Goal: Task Accomplishment & Management: Complete application form

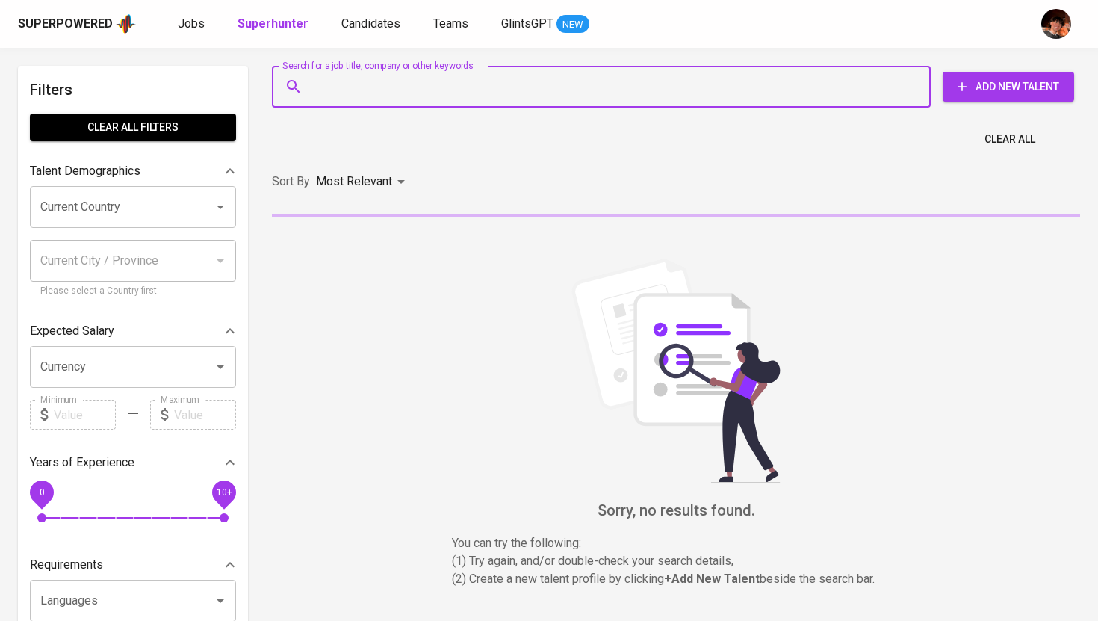
type input "[EMAIL_ADDRESS][DOMAIN_NAME]"
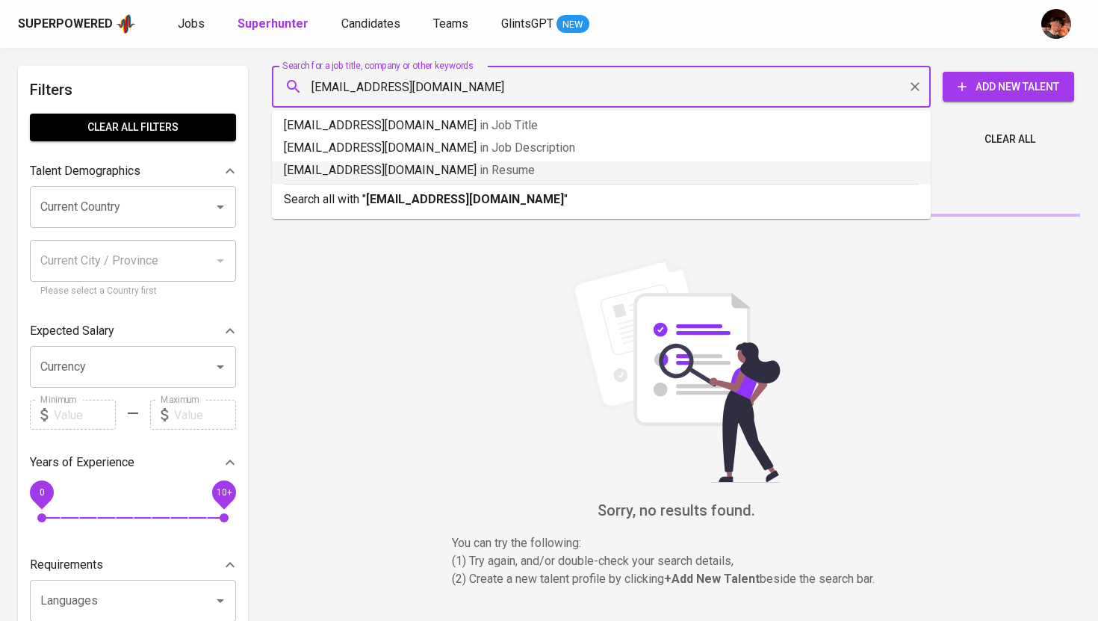
click at [393, 193] on b "[EMAIL_ADDRESS][DOMAIN_NAME]" at bounding box center [465, 199] width 198 height 14
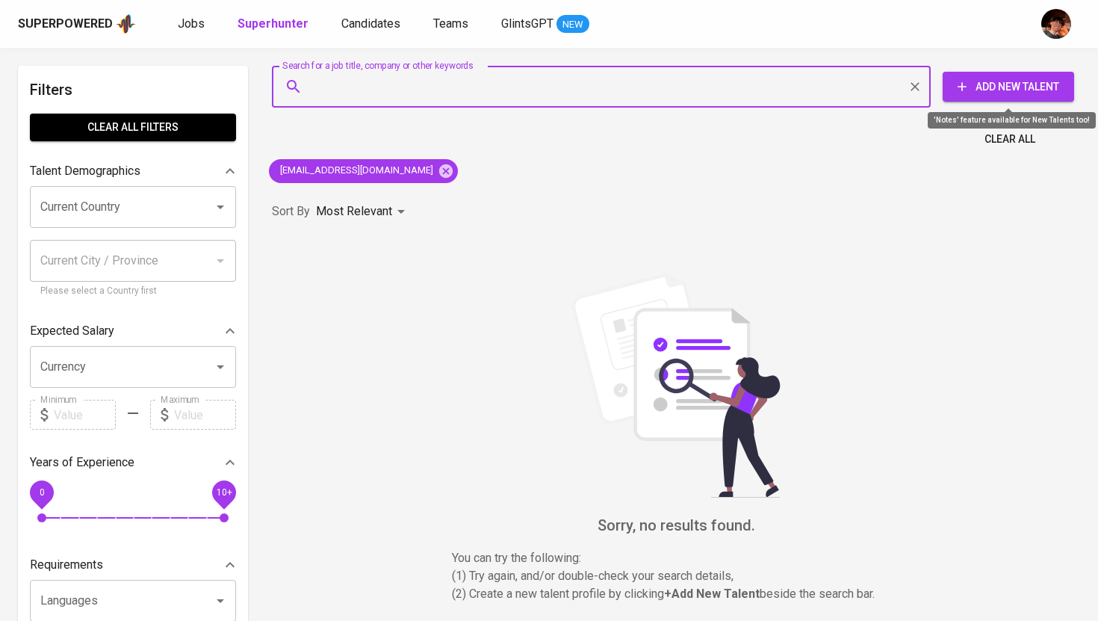
click at [988, 87] on span "Add New Talent" at bounding box center [1008, 87] width 108 height 19
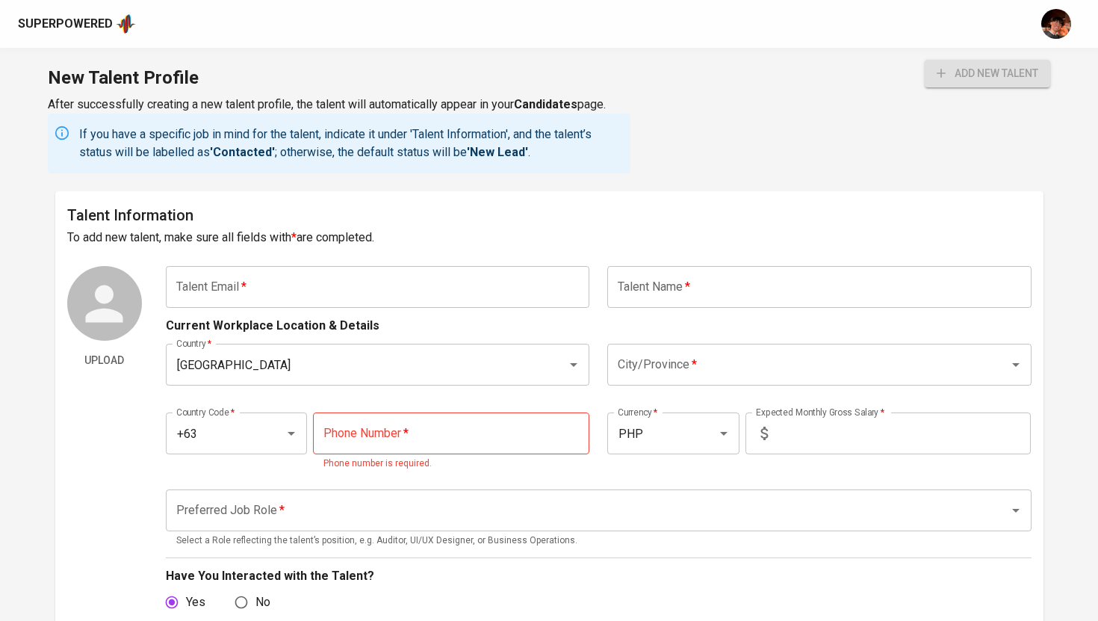
click at [707, 280] on input "text" at bounding box center [819, 287] width 424 height 42
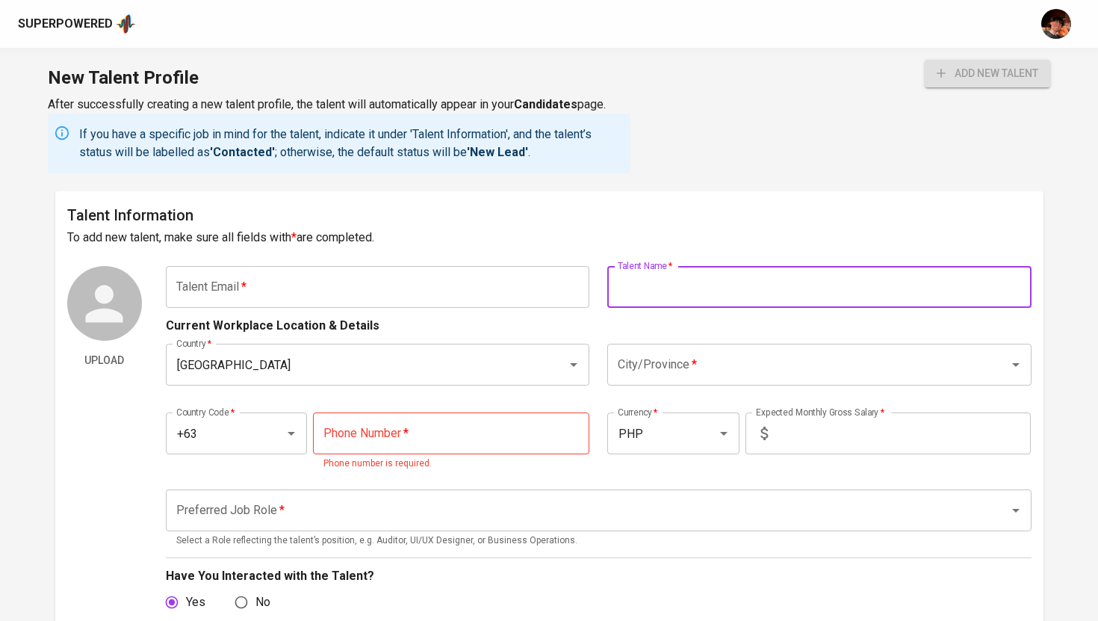
paste input "[PERSON_NAME] [PERSON_NAME]"
type input "[PERSON_NAME] [PERSON_NAME]"
click at [391, 294] on input "text" at bounding box center [378, 287] width 424 height 42
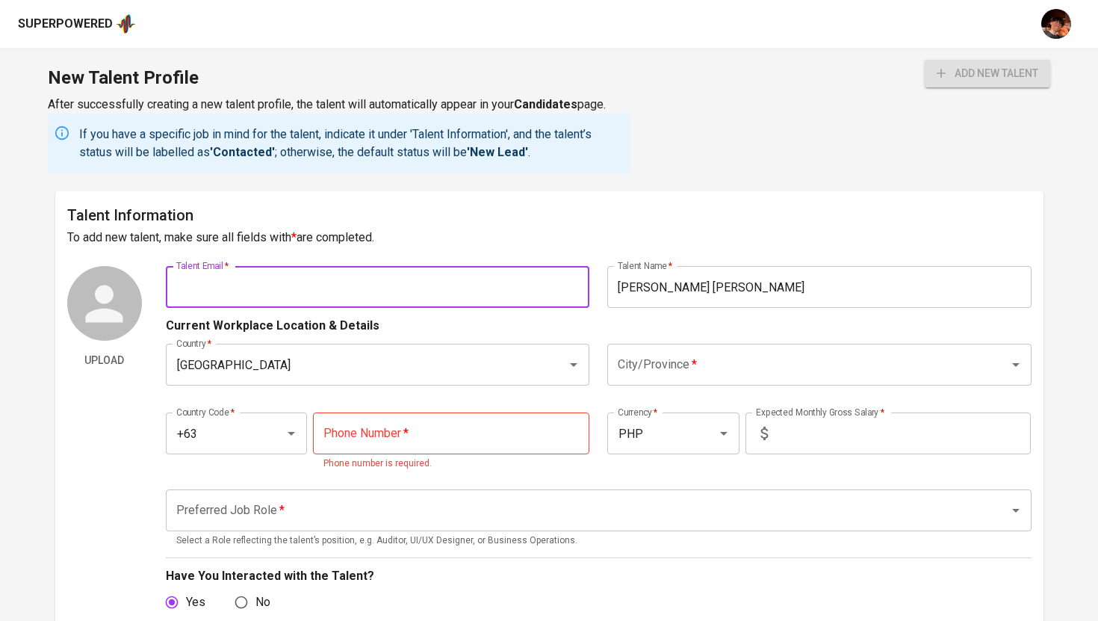
paste input "[EMAIL_ADDRESS][DOMAIN_NAME]"
type input "[EMAIL_ADDRESS][DOMAIN_NAME]"
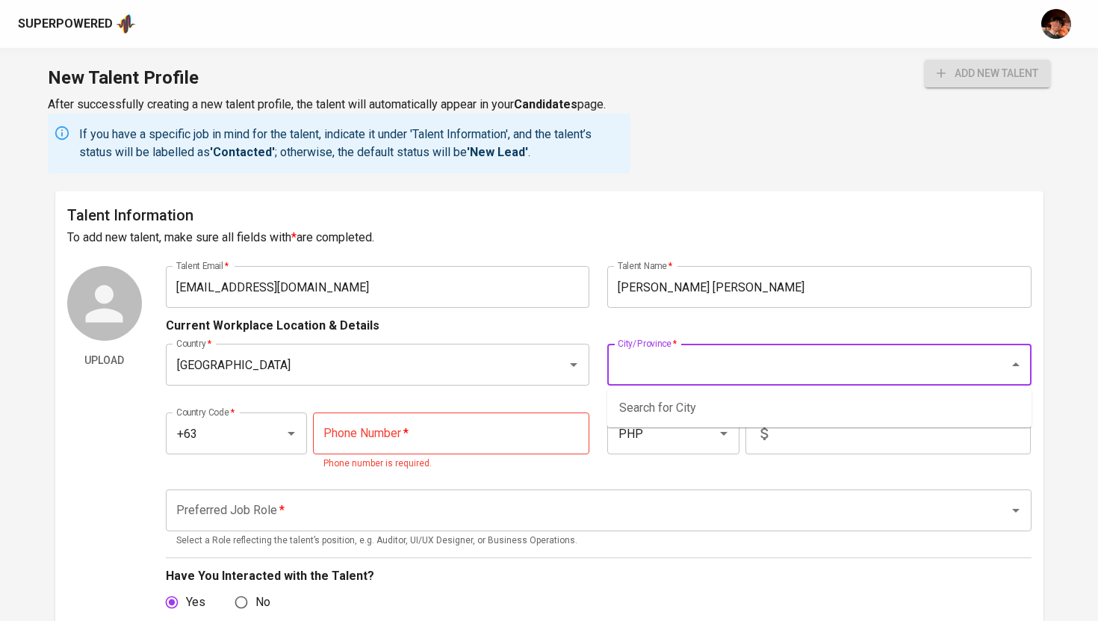
click at [662, 368] on input "City/Province   *" at bounding box center [798, 364] width 369 height 28
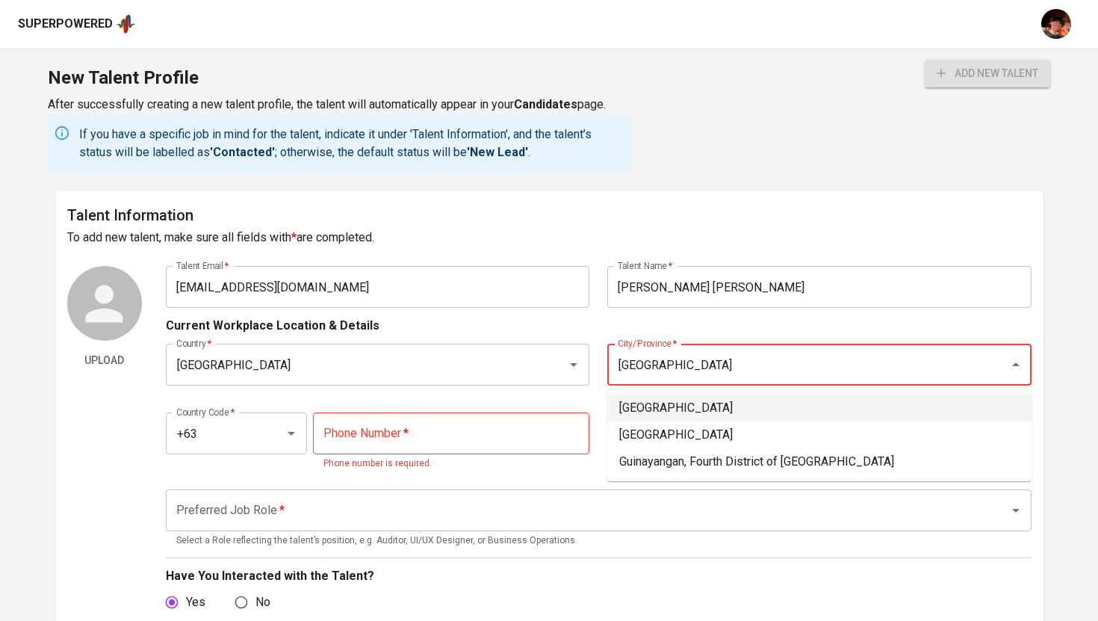
click at [668, 404] on li "[GEOGRAPHIC_DATA]" at bounding box center [819, 407] width 424 height 27
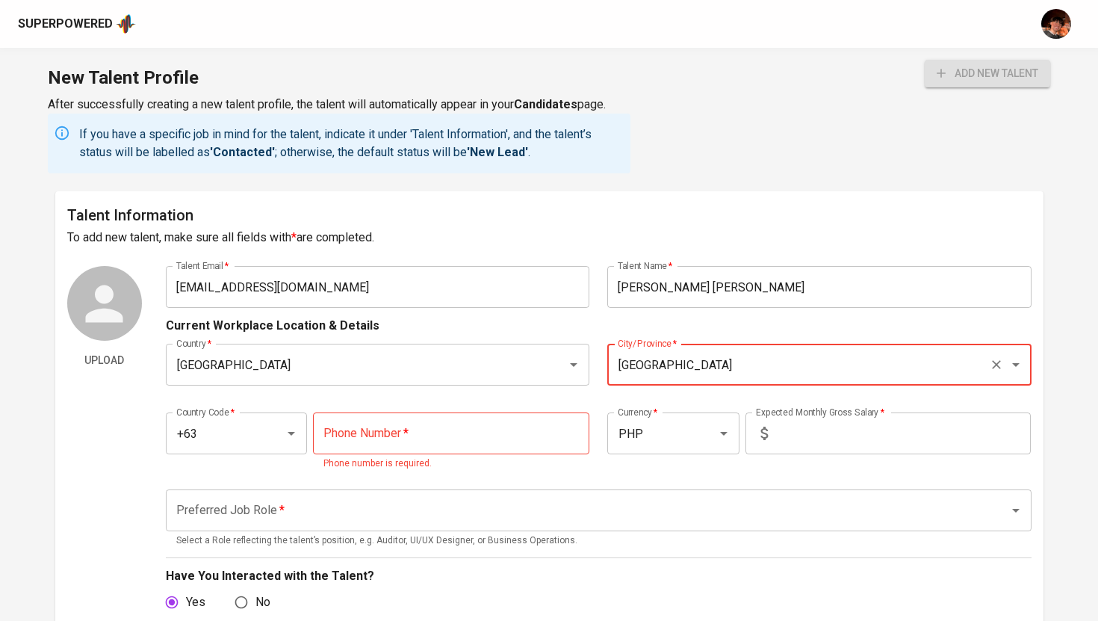
type input "[GEOGRAPHIC_DATA]"
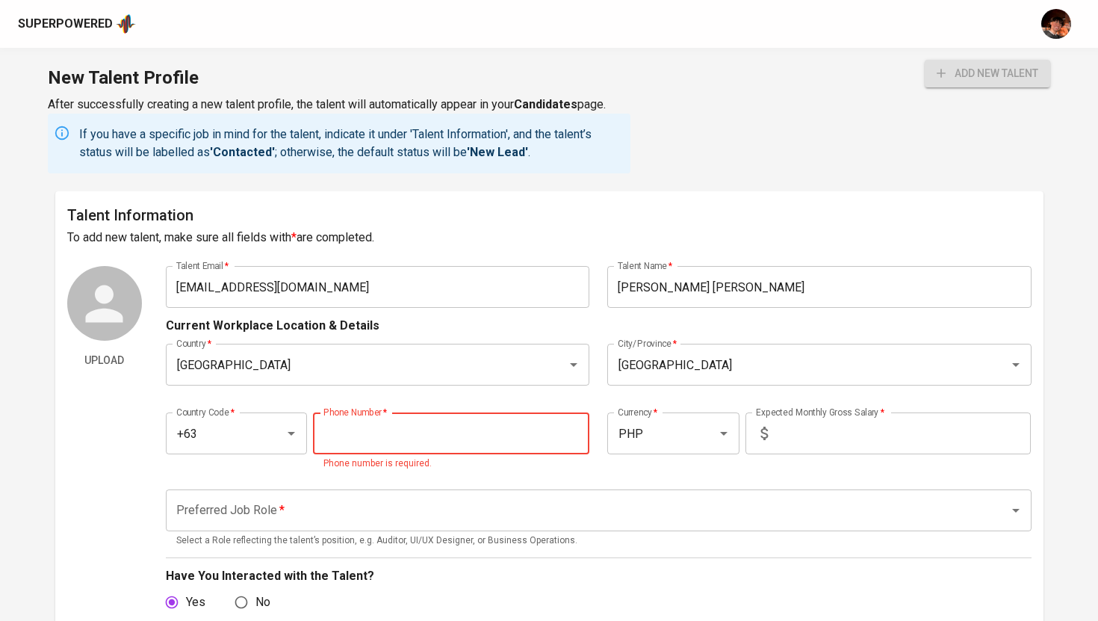
click at [471, 420] on input "tel" at bounding box center [451, 433] width 276 height 42
paste input "[PHONE_NUMBER]"
type input "[PHONE_NUMBER]"
click at [927, 444] on input "text" at bounding box center [902, 433] width 257 height 42
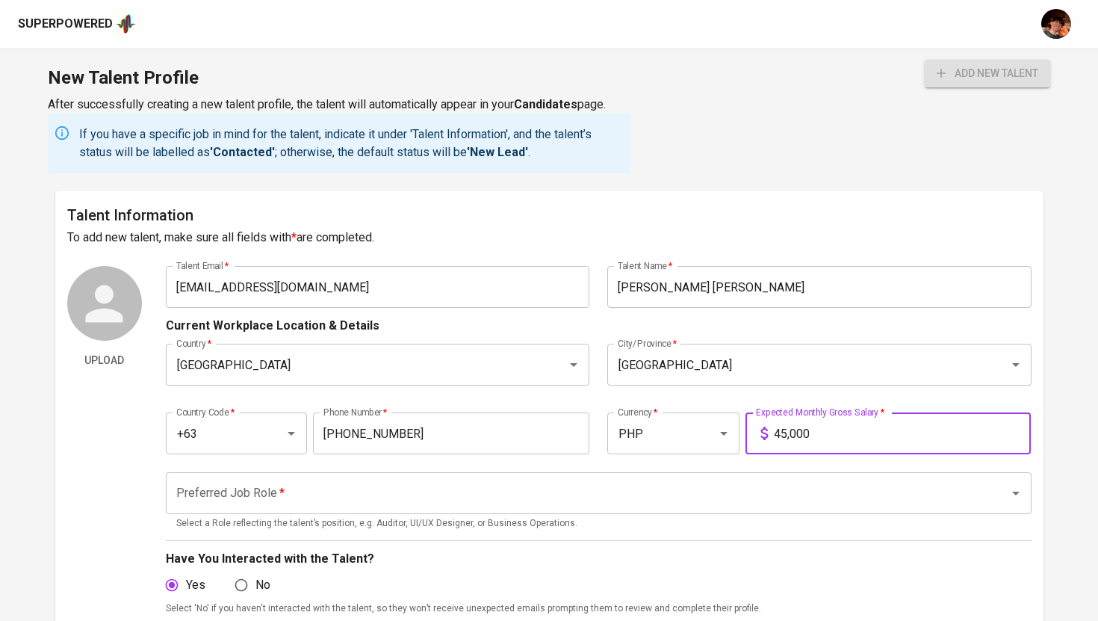
click at [620, 476] on div "Preferred Job Role *" at bounding box center [599, 493] width 866 height 42
type input "45,000"
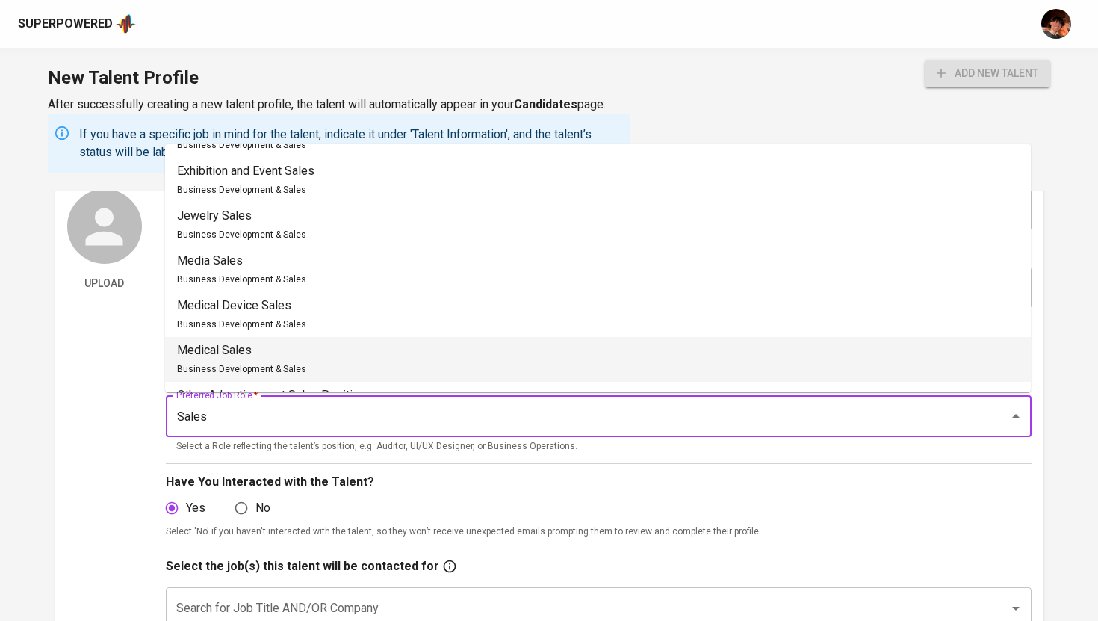
scroll to position [175, 0]
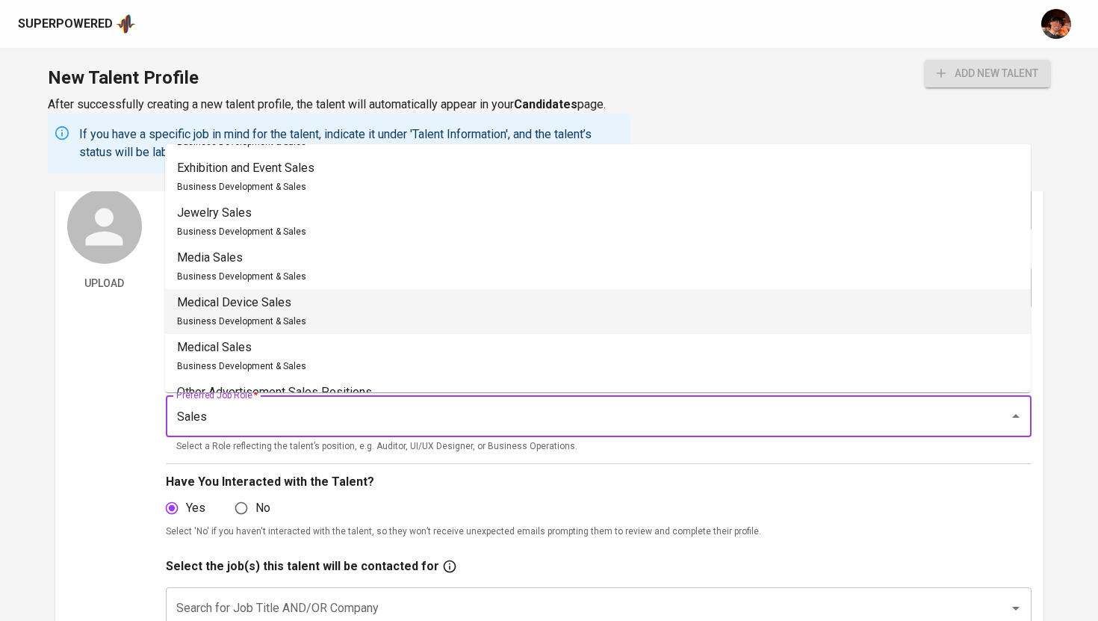
click at [332, 317] on li "Medical Device Sales Business Development & Sales" at bounding box center [598, 311] width 866 height 45
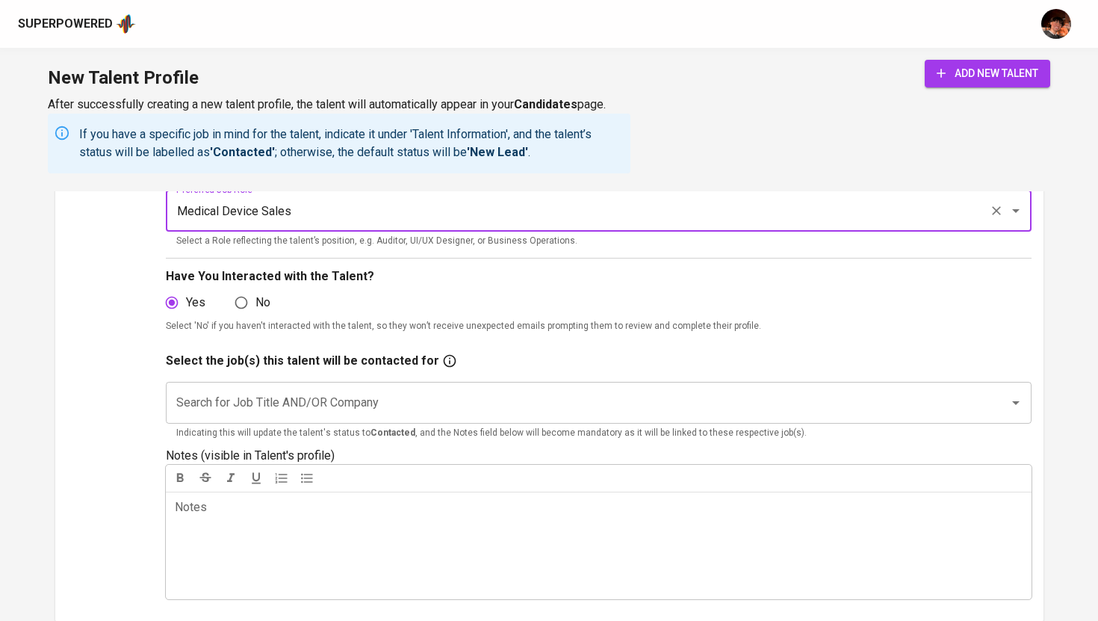
scroll to position [304, 0]
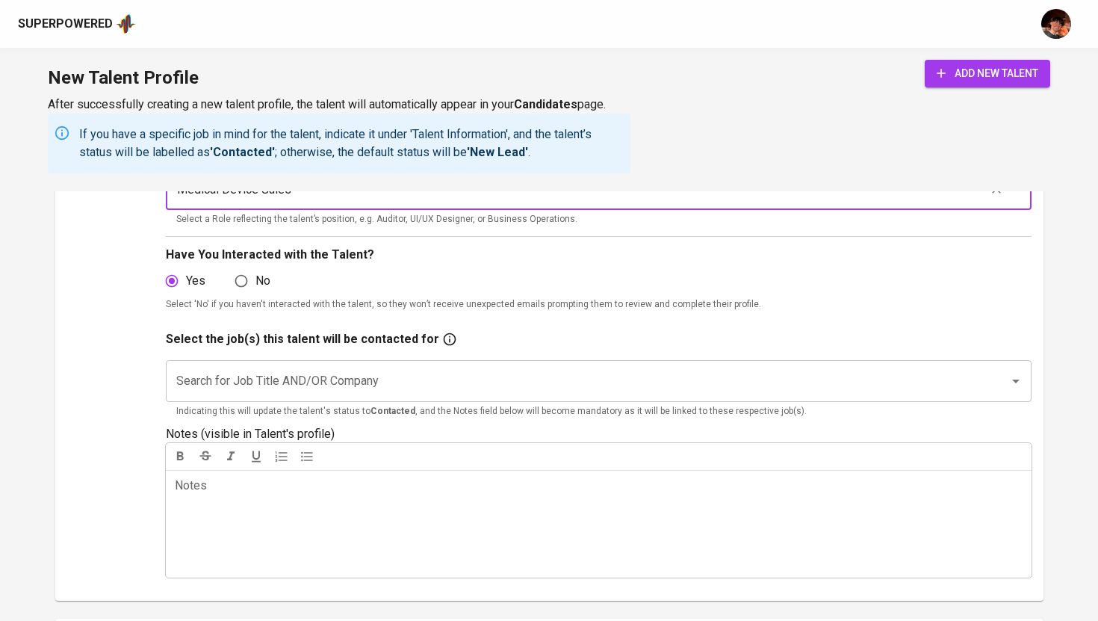
type input "Medical Device Sales"
click at [450, 375] on input "Search for Job Title AND/OR Company" at bounding box center [578, 381] width 810 height 28
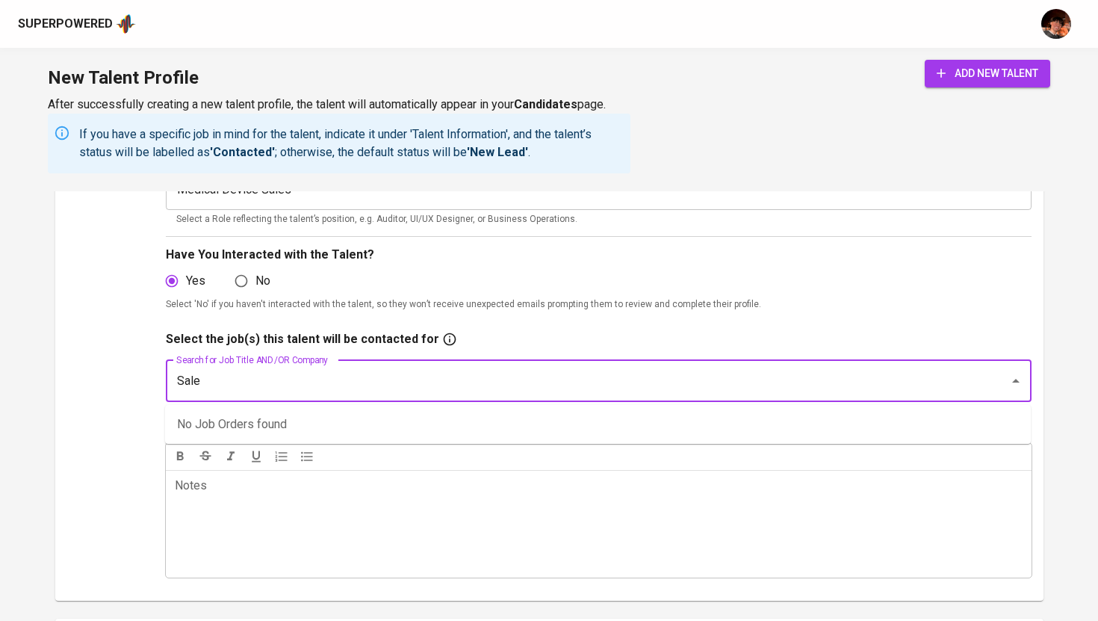
type input "Sales"
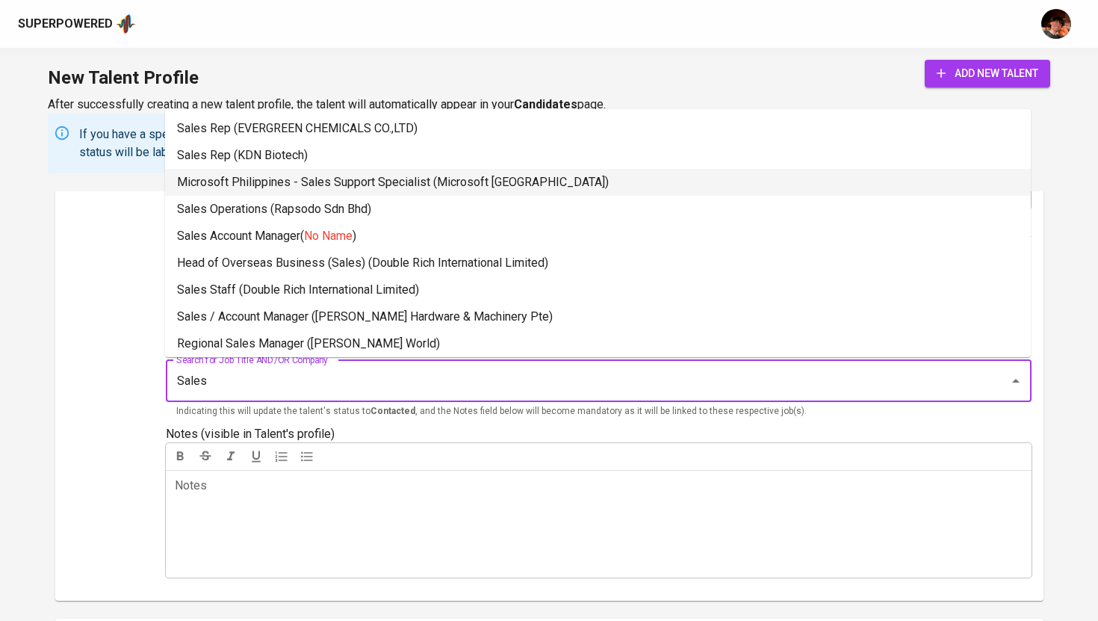
click at [441, 181] on li "Microsoft Philippines - Sales Support Specialist (Microsoft [GEOGRAPHIC_DATA])" at bounding box center [598, 182] width 866 height 27
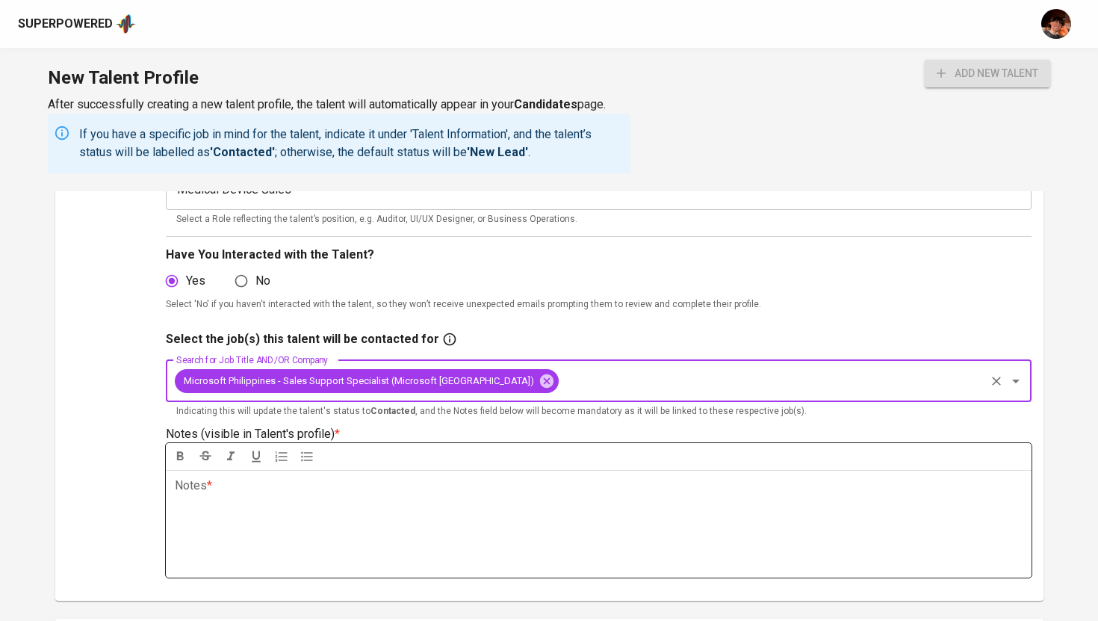
click at [341, 487] on p "Notes * ﻿" at bounding box center [599, 485] width 848 height 18
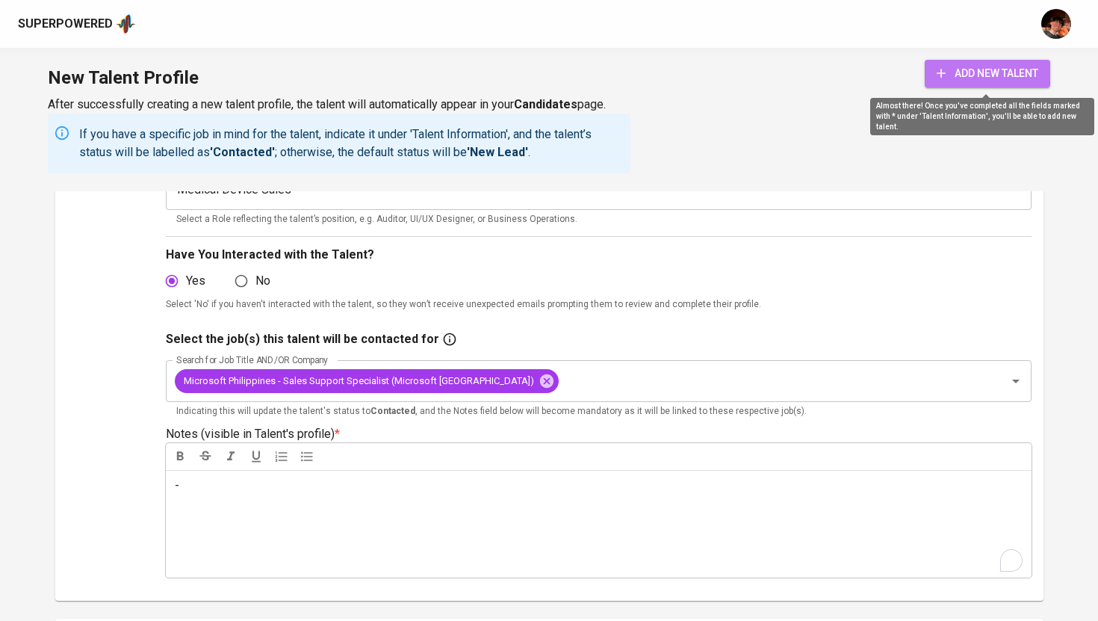
click at [963, 72] on span "add new talent" at bounding box center [988, 73] width 102 height 19
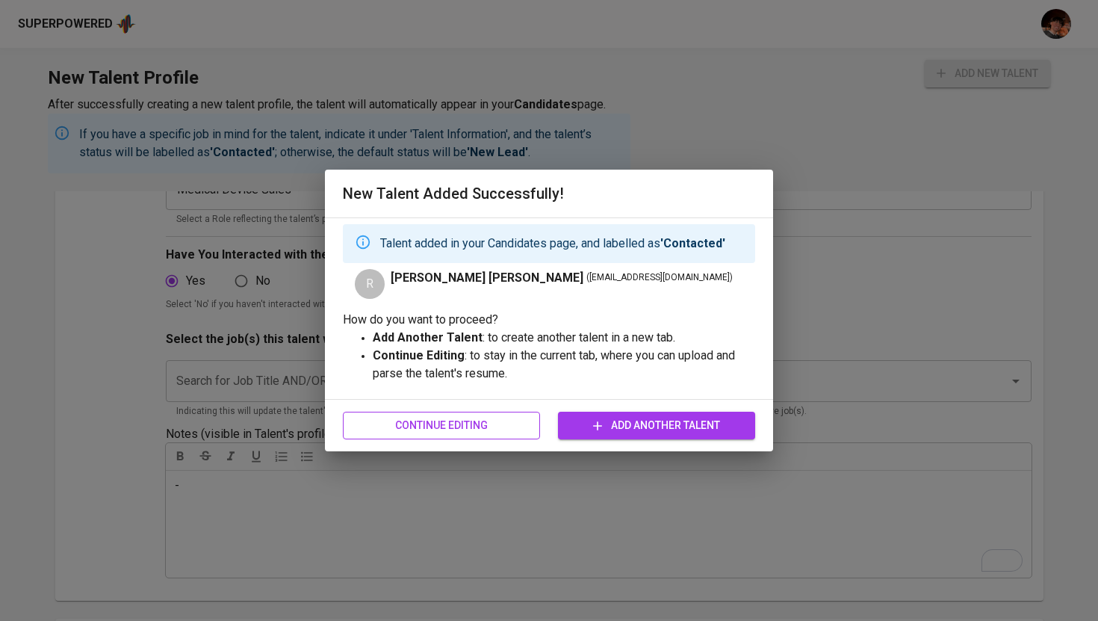
click at [489, 425] on span "Continue Editing" at bounding box center [441, 425] width 173 height 19
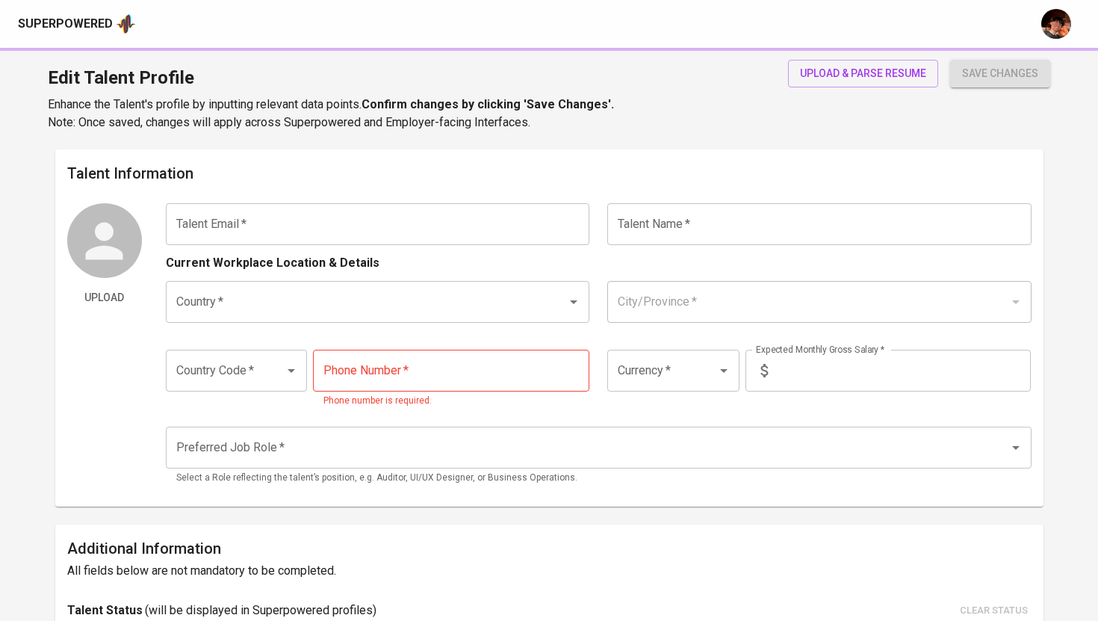
type input "[EMAIL_ADDRESS][DOMAIN_NAME]"
type input "[PERSON_NAME] [PERSON_NAME]"
type input "[GEOGRAPHIC_DATA]"
type input "+63"
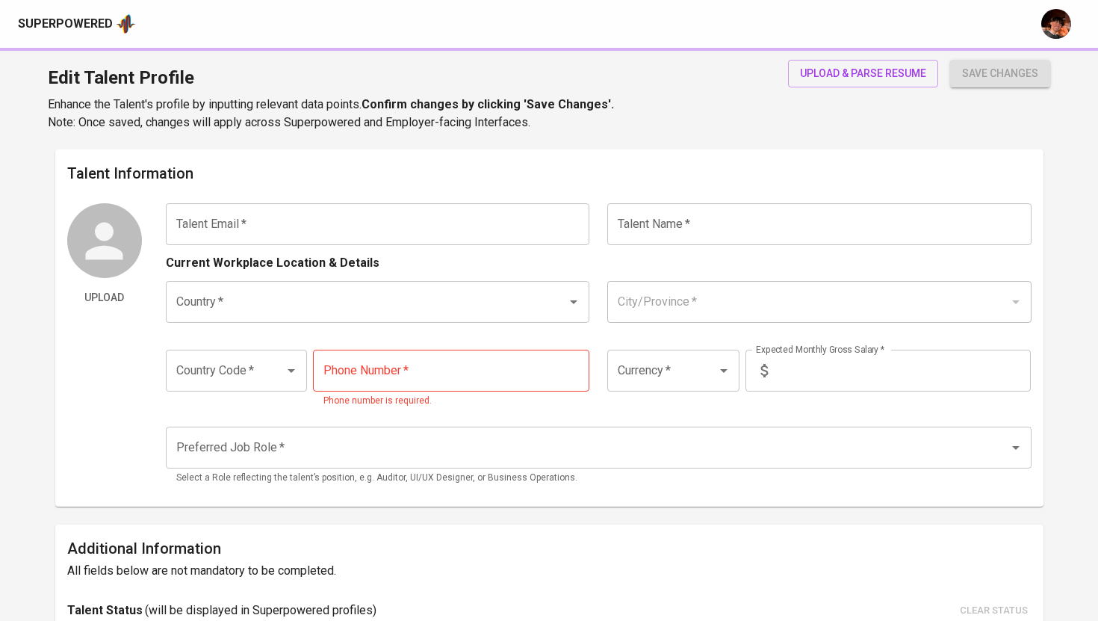
type input "[PHONE_NUMBER]"
type input "PHP"
type input "45,000"
type input "Medical Device Sales"
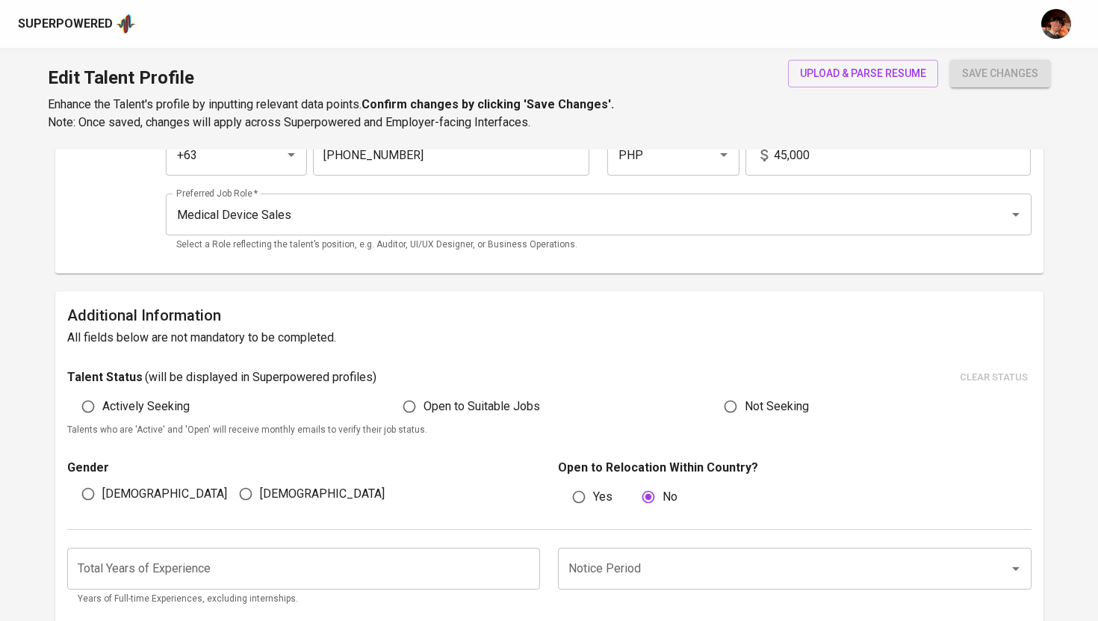
scroll to position [241, 0]
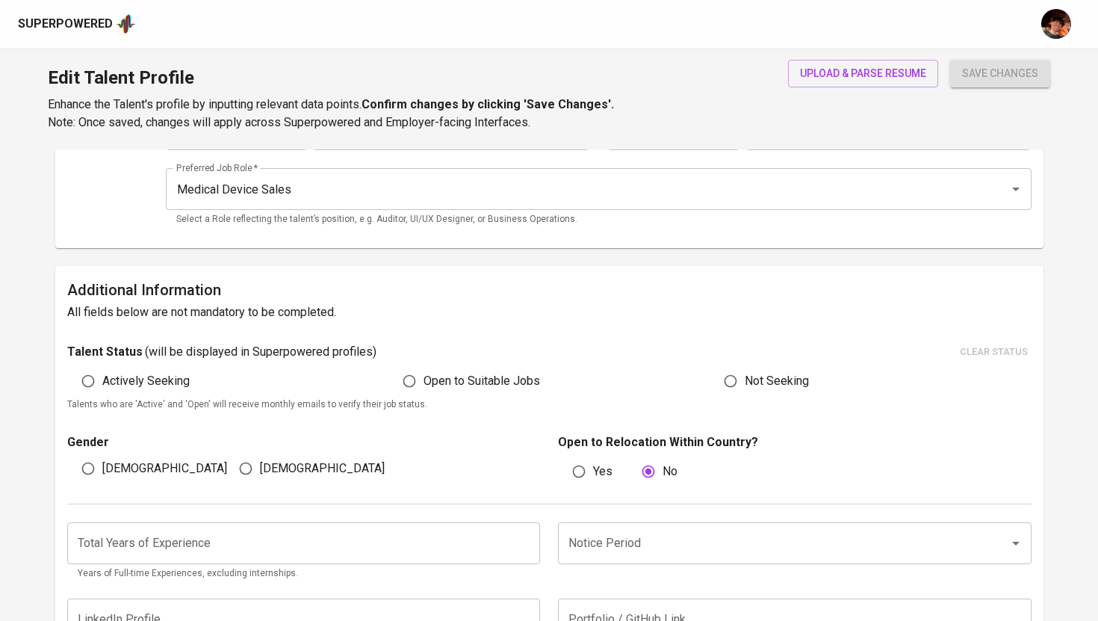
click at [67, 19] on div "Superpowered" at bounding box center [65, 24] width 95 height 17
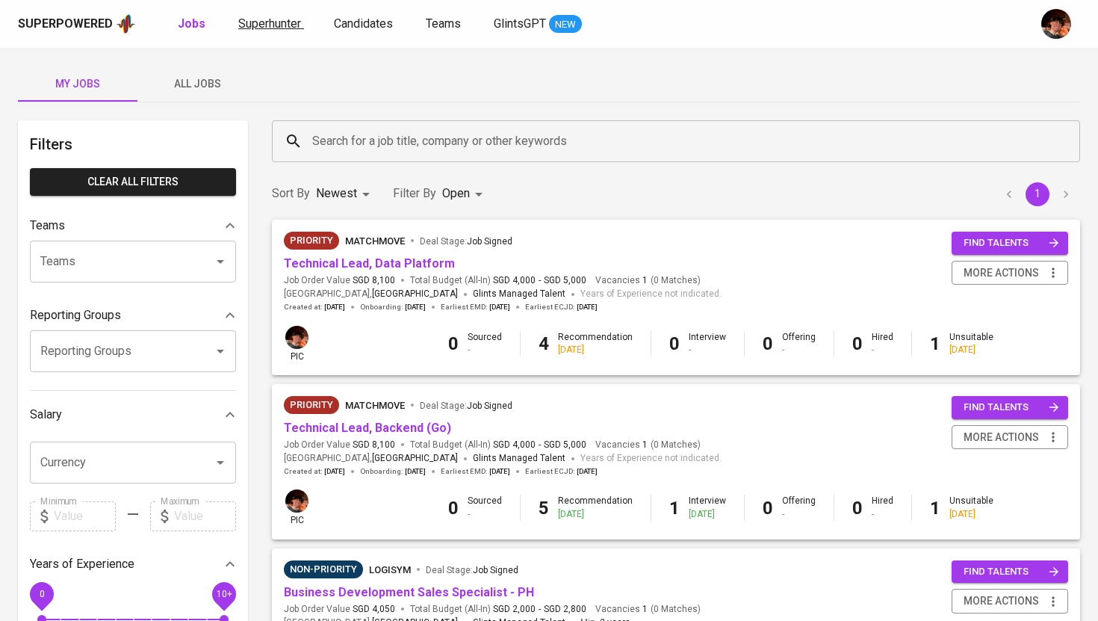
click at [247, 22] on span "Superhunter" at bounding box center [269, 23] width 63 height 14
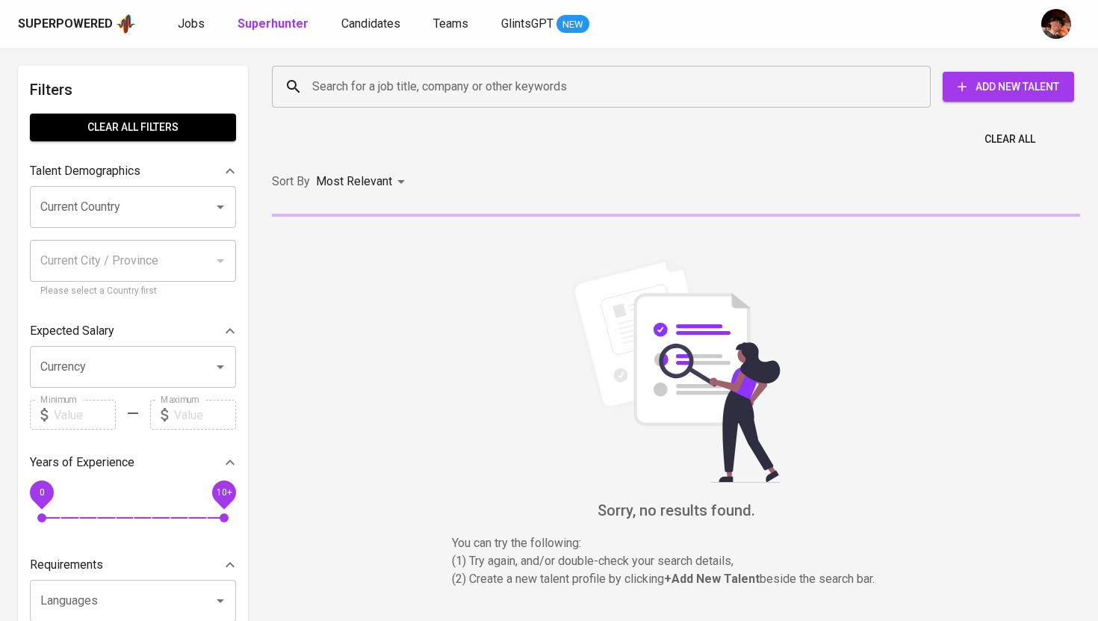
click at [207, 28] on div "Jobs Superhunter Candidates Teams GlintsGPT NEW" at bounding box center [384, 24] width 412 height 19
click at [190, 23] on span "Jobs" at bounding box center [191, 23] width 27 height 14
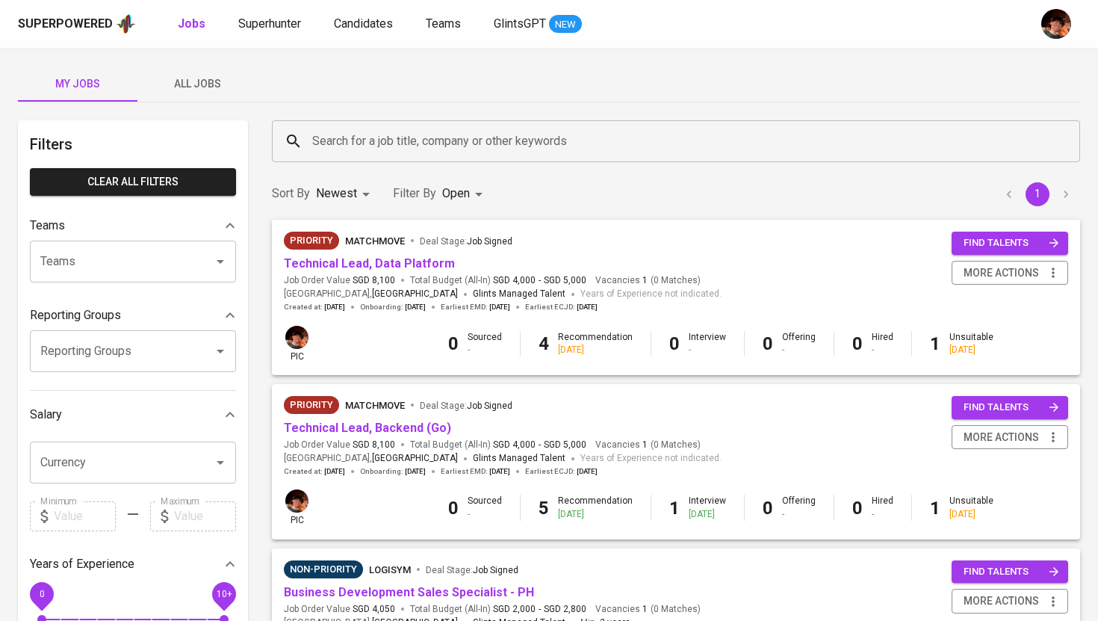
click at [202, 91] on span "All Jobs" at bounding box center [197, 84] width 102 height 19
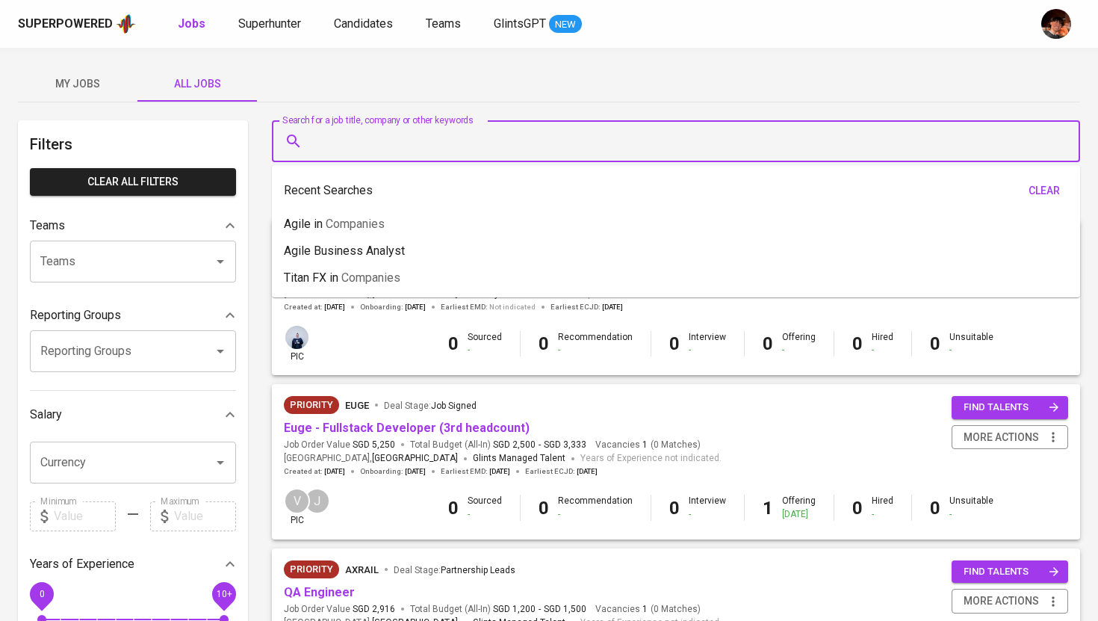
click at [447, 150] on input "Search for a job title, company or other keywords" at bounding box center [679, 141] width 742 height 28
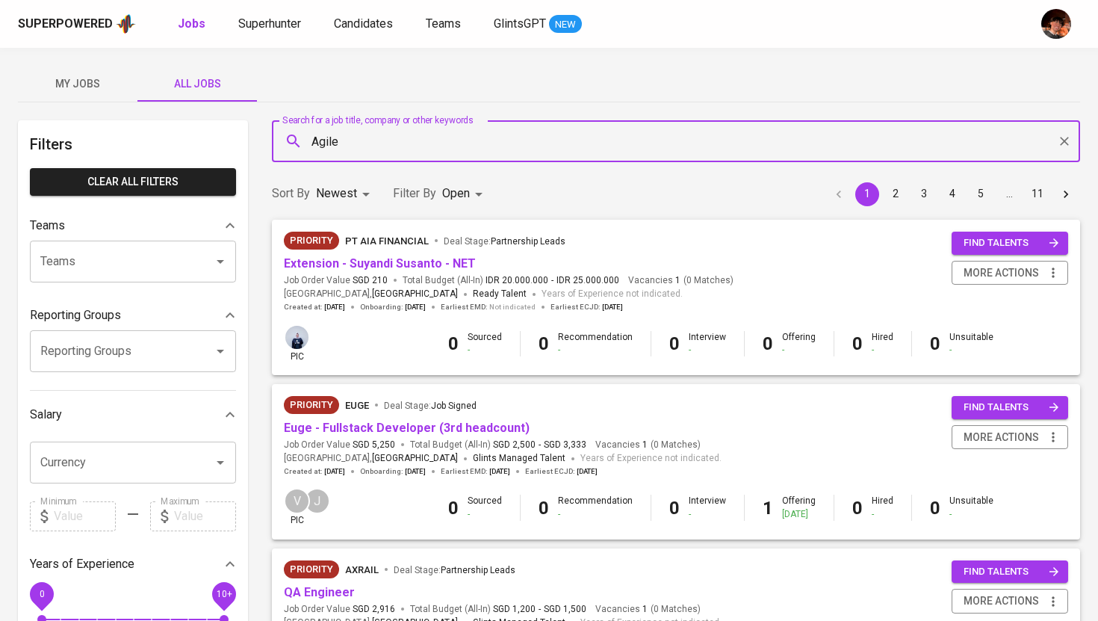
type input "Agile"
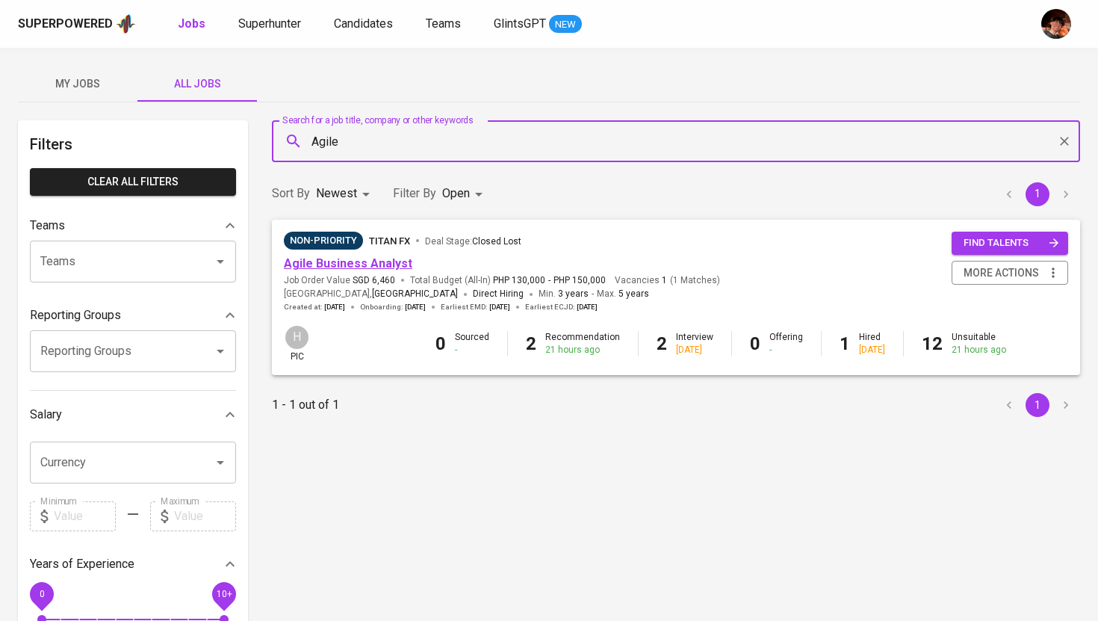
click at [391, 262] on link "Agile Business Analyst" at bounding box center [348, 263] width 128 height 14
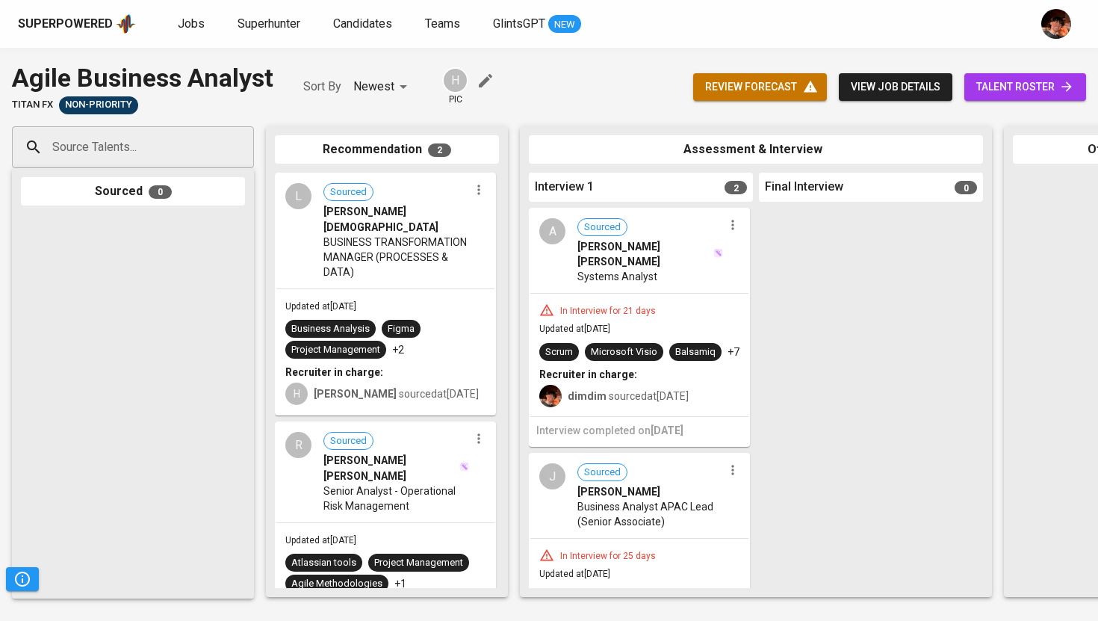
click at [983, 90] on span "talent roster" at bounding box center [1025, 87] width 98 height 19
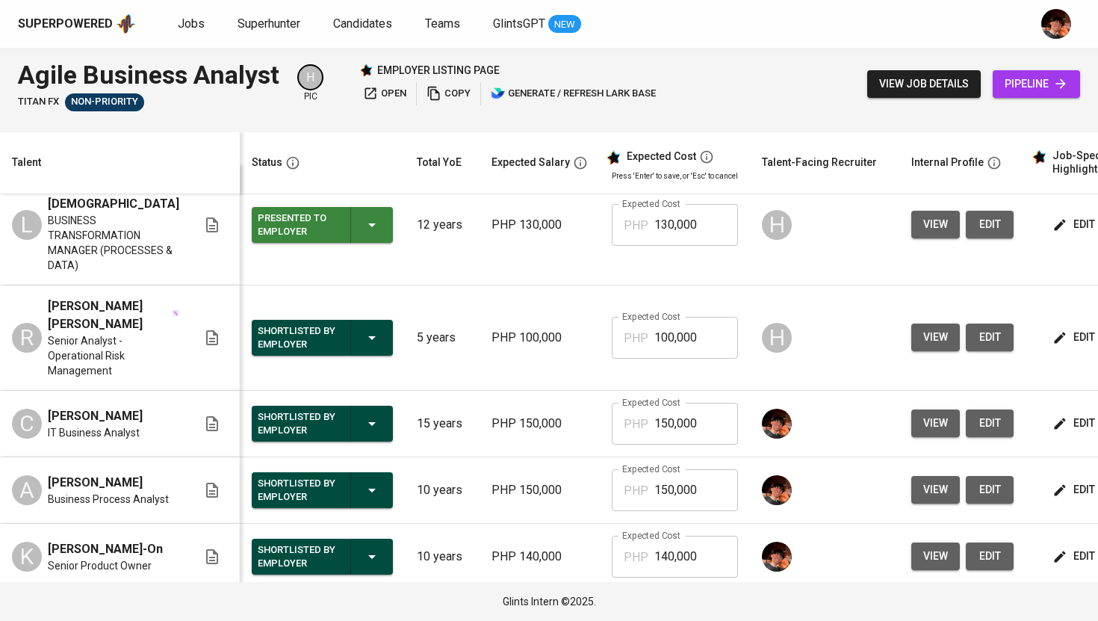
scroll to position [56, 0]
